Goal: Information Seeking & Learning: Learn about a topic

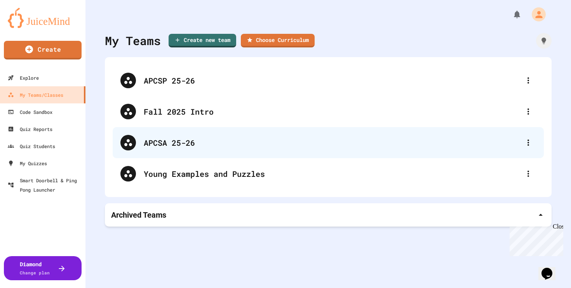
click at [174, 147] on div "APCSA 25-26" at bounding box center [332, 143] width 377 height 12
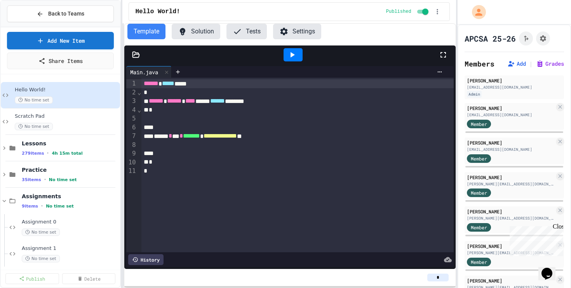
click at [59, 145] on span "Lessons" at bounding box center [70, 143] width 97 height 7
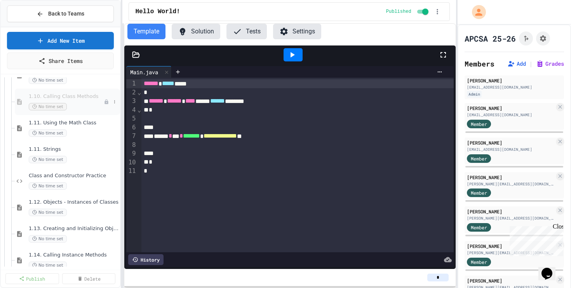
scroll to position [565, 0]
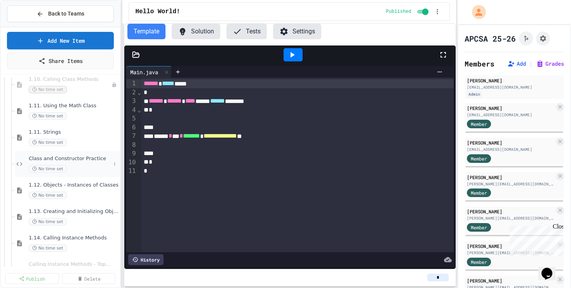
click at [75, 166] on div "No time set" at bounding box center [70, 168] width 82 height 7
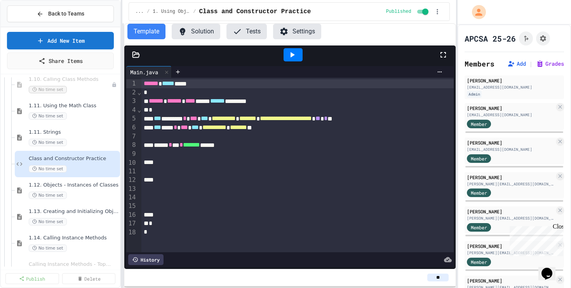
click at [151, 52] on div at bounding box center [293, 54] width 291 height 21
click at [136, 52] on icon at bounding box center [136, 55] width 8 height 8
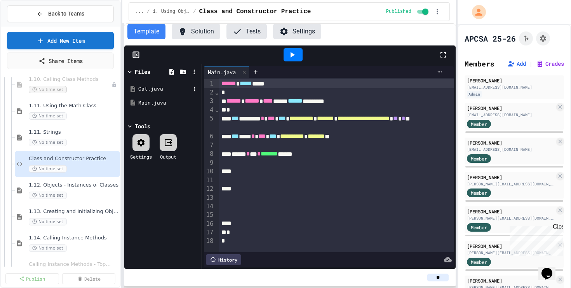
click at [150, 87] on div "Cat.java" at bounding box center [164, 89] width 52 height 8
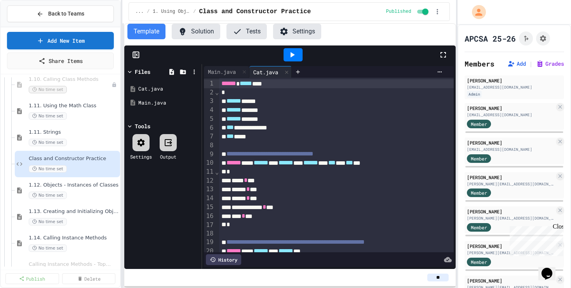
click at [135, 55] on icon at bounding box center [135, 55] width 0 height 6
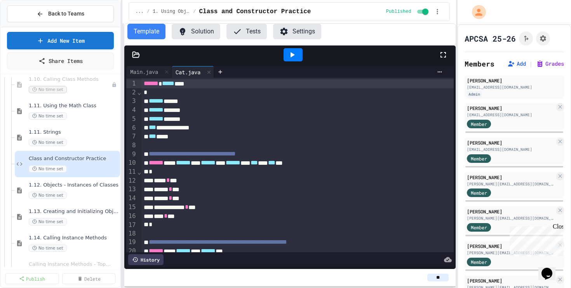
click at [140, 170] on span "⌄" at bounding box center [139, 171] width 5 height 7
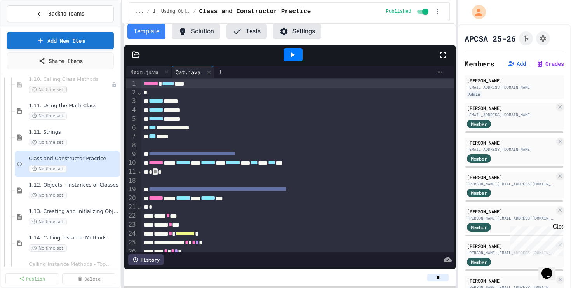
click at [141, 211] on div "› ⌄ › ⌄ ⌄" at bounding box center [139, 255] width 5 height 354
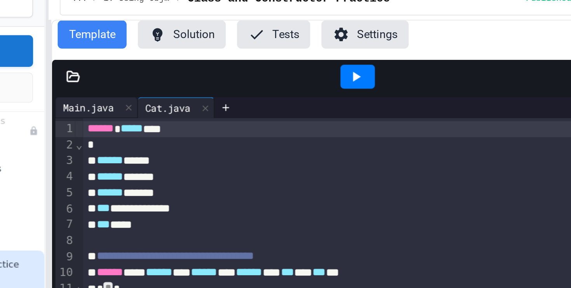
click at [146, 72] on div "Main.java" at bounding box center [144, 72] width 36 height 8
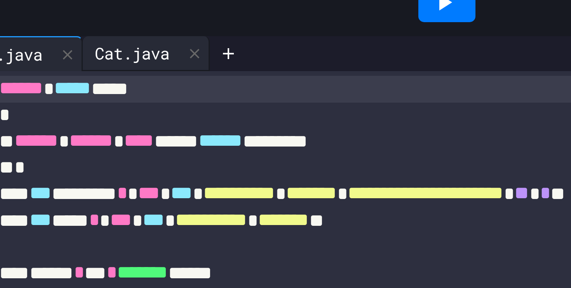
click at [182, 68] on div "Cat.java" at bounding box center [188, 72] width 33 height 8
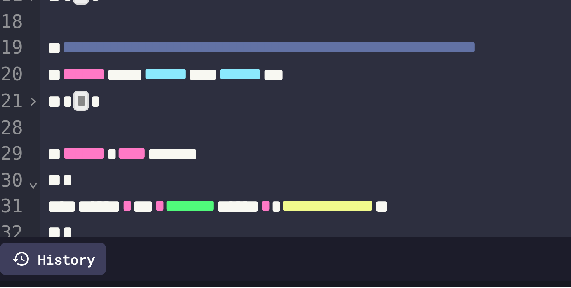
click at [139, 207] on span "›" at bounding box center [139, 206] width 5 height 7
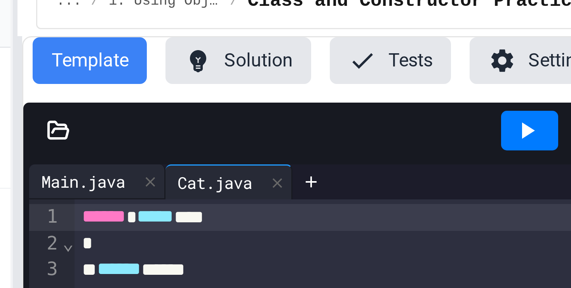
click at [147, 73] on div "Main.java" at bounding box center [144, 72] width 36 height 8
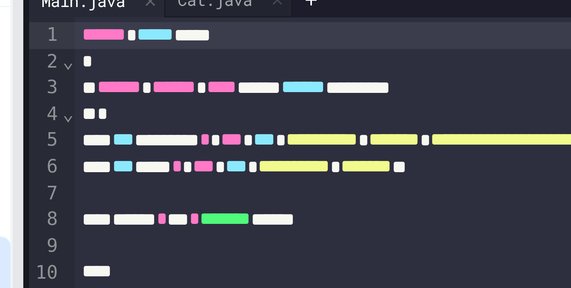
click at [227, 132] on div "**********" at bounding box center [297, 127] width 312 height 9
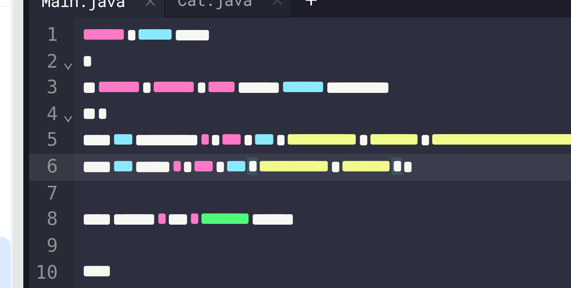
click at [227, 129] on span "**********" at bounding box center [214, 127] width 24 height 6
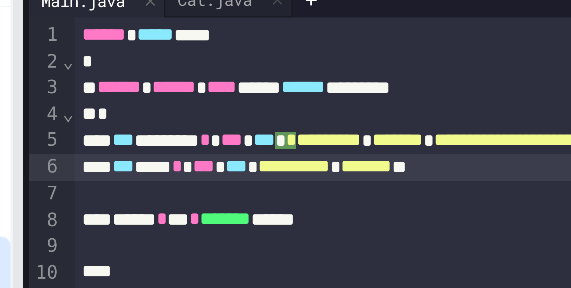
click at [227, 129] on span "**********" at bounding box center [214, 127] width 24 height 6
click at [196, 75] on div "Cat.java" at bounding box center [188, 72] width 33 height 8
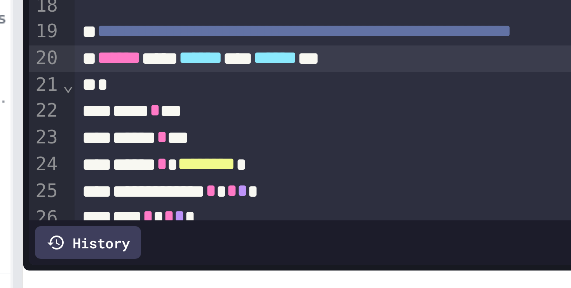
click at [222, 199] on div "****** **** ****** ** ****** **" at bounding box center [297, 198] width 312 height 9
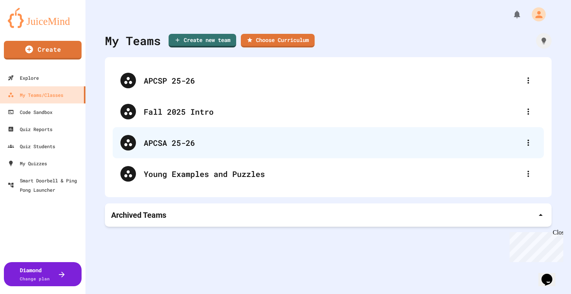
click at [210, 142] on div "APCSA 25-26" at bounding box center [332, 143] width 377 height 12
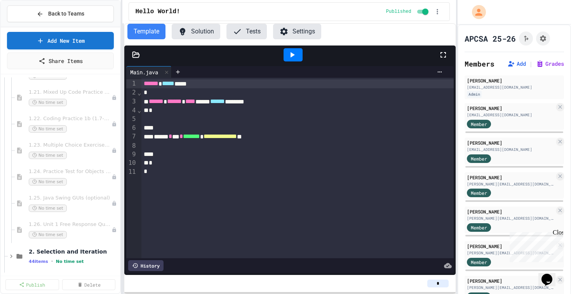
scroll to position [890, 0]
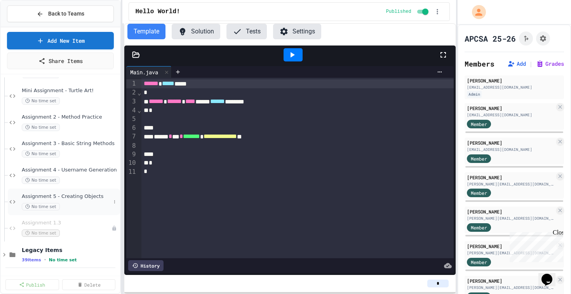
click at [78, 199] on span "Assignment 5 - Creating Objects" at bounding box center [66, 196] width 89 height 7
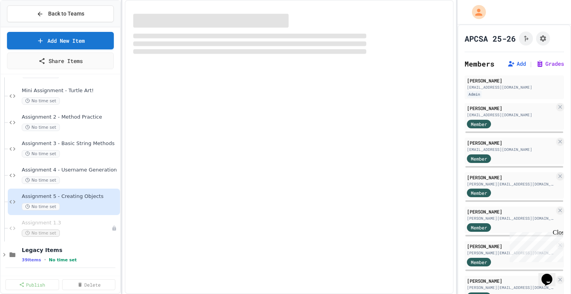
scroll to position [1443, 0]
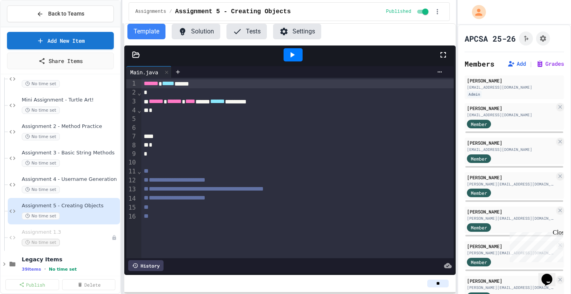
click at [202, 38] on button "Solution" at bounding box center [196, 32] width 49 height 16
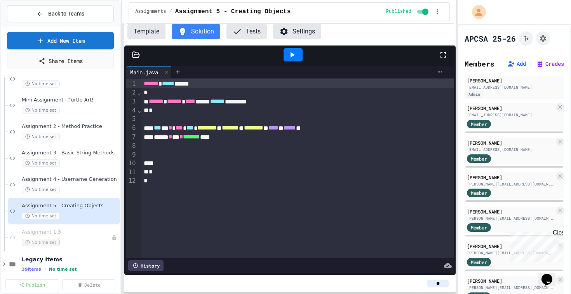
click at [127, 70] on div "Main.java" at bounding box center [144, 72] width 36 height 8
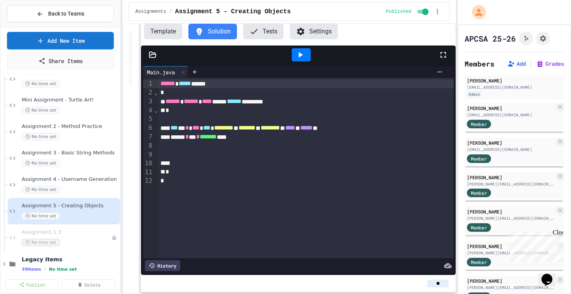
click at [301, 70] on div "**********" at bounding box center [288, 158] width 333 height 270
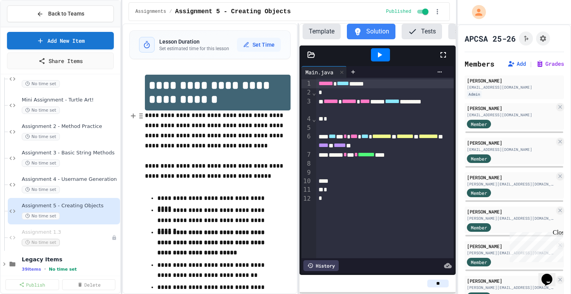
scroll to position [35, 0]
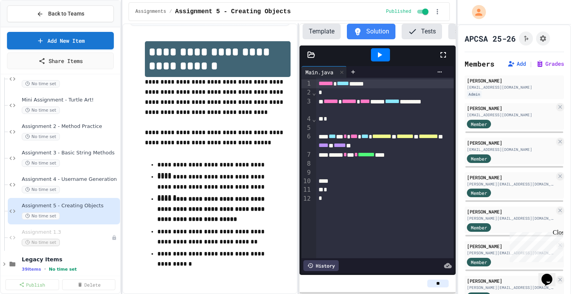
click at [386, 126] on div at bounding box center [384, 128] width 137 height 9
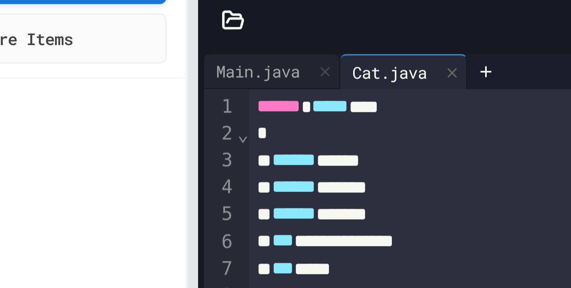
scroll to position [565, 0]
